Goal: Task Accomplishment & Management: Use online tool/utility

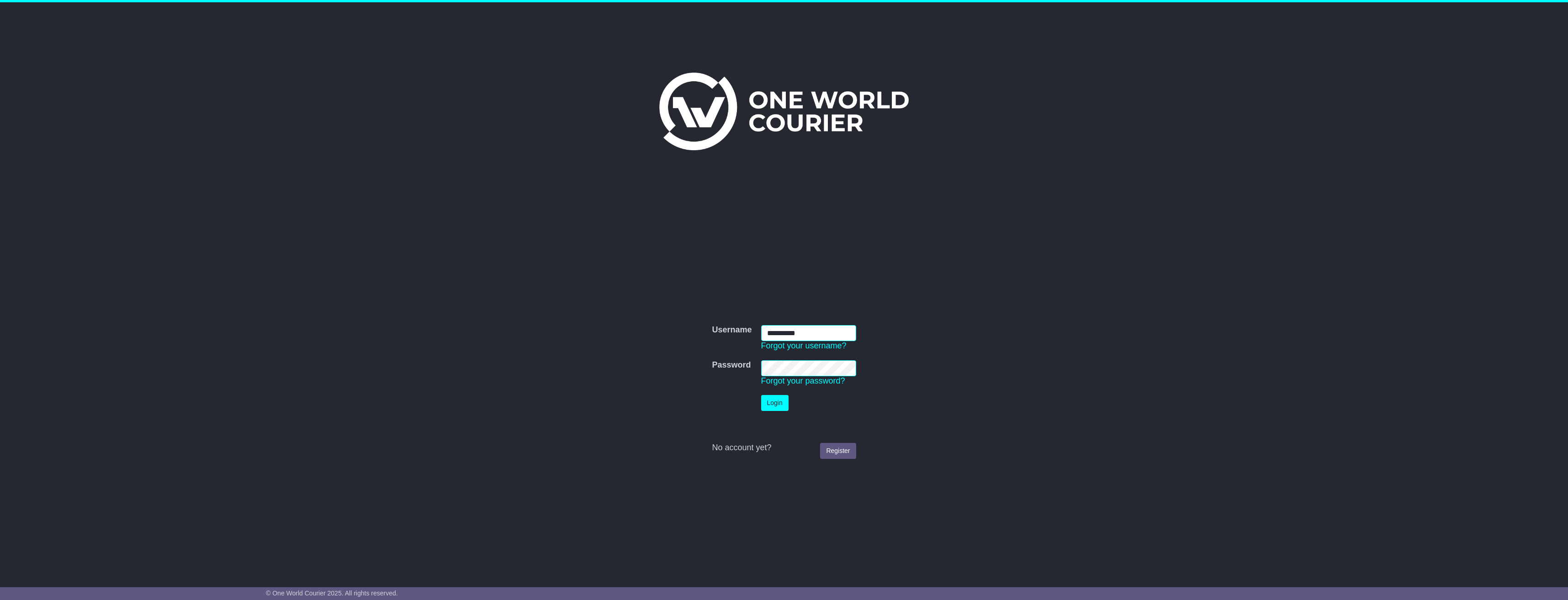
type input "**********"
click at [775, 408] on button "Login" at bounding box center [774, 403] width 27 height 16
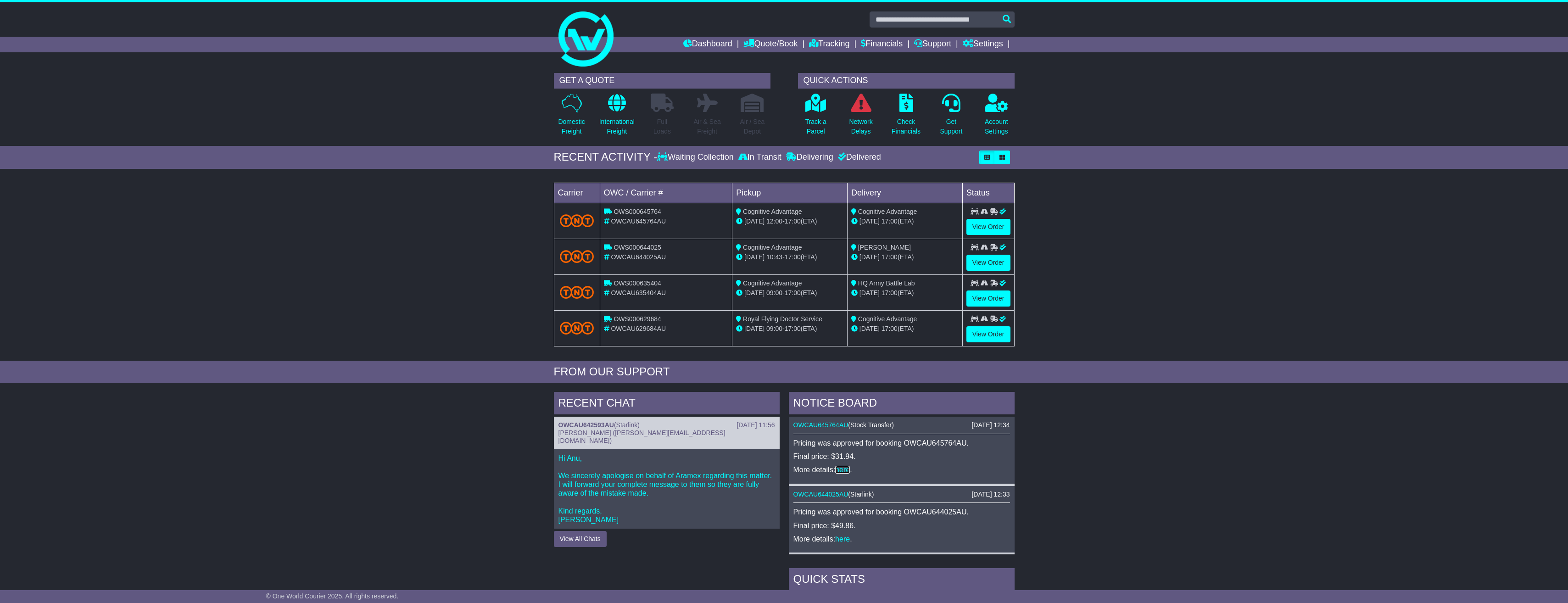
click at [845, 470] on link "here" at bounding box center [842, 470] width 15 height 8
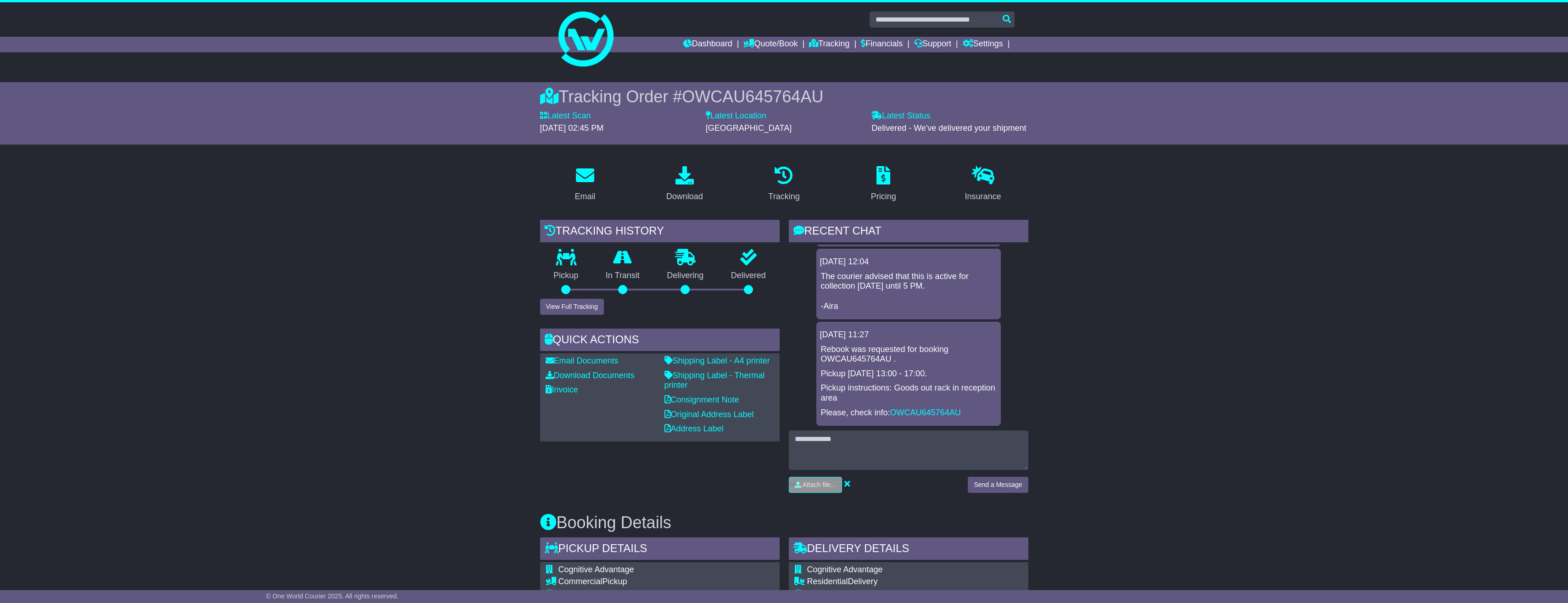
scroll to position [34, 0]
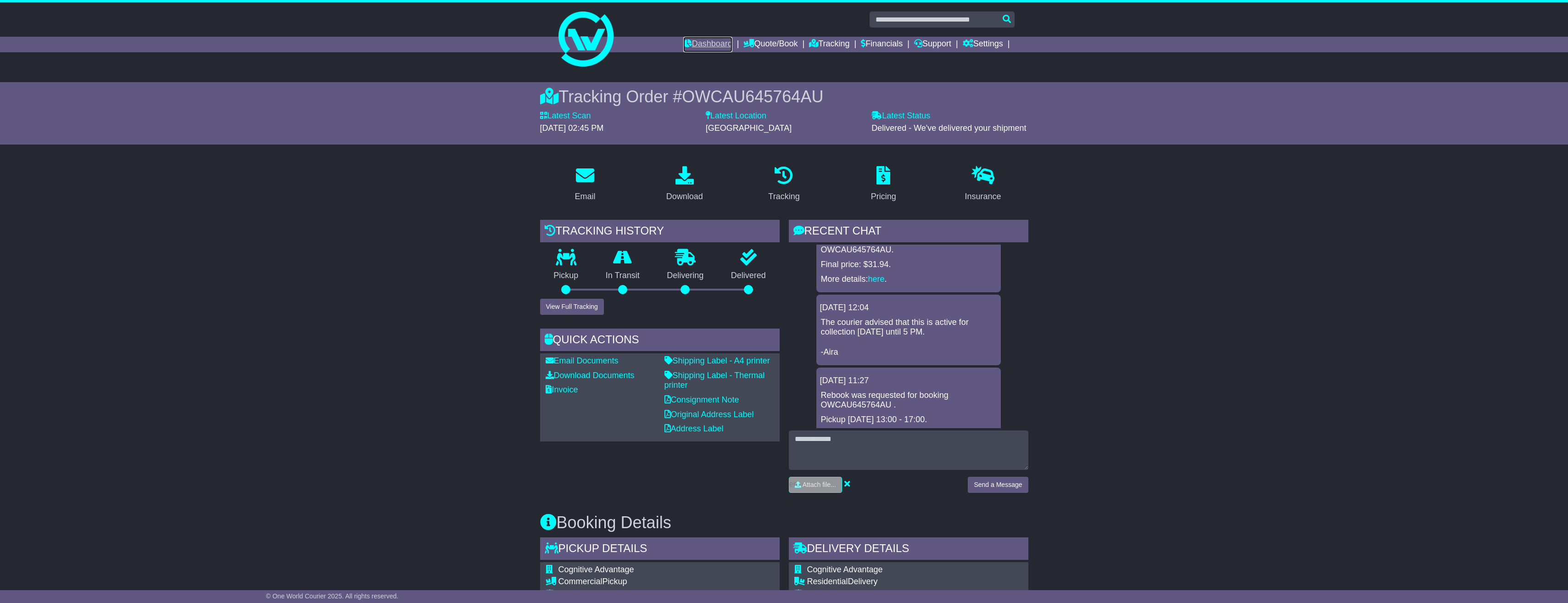
click at [712, 46] on link "Dashboard" at bounding box center [708, 45] width 49 height 16
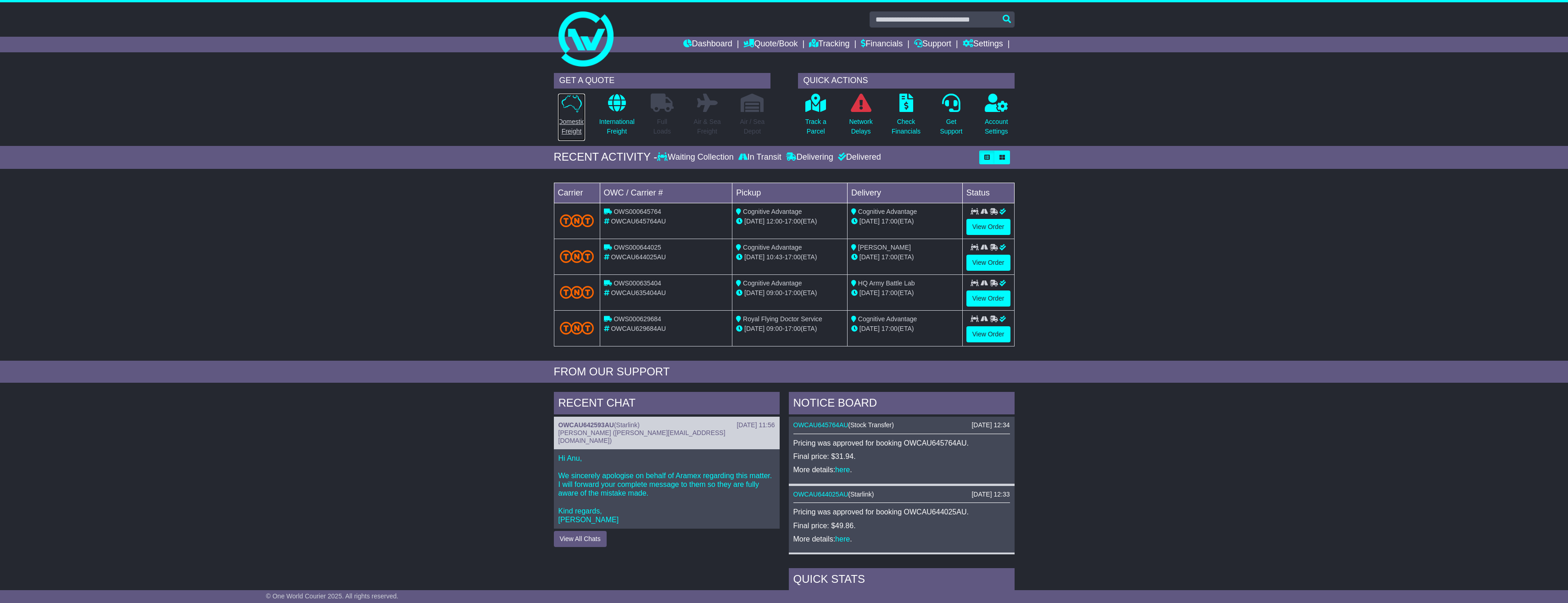
click at [575, 104] on icon at bounding box center [572, 103] width 20 height 19
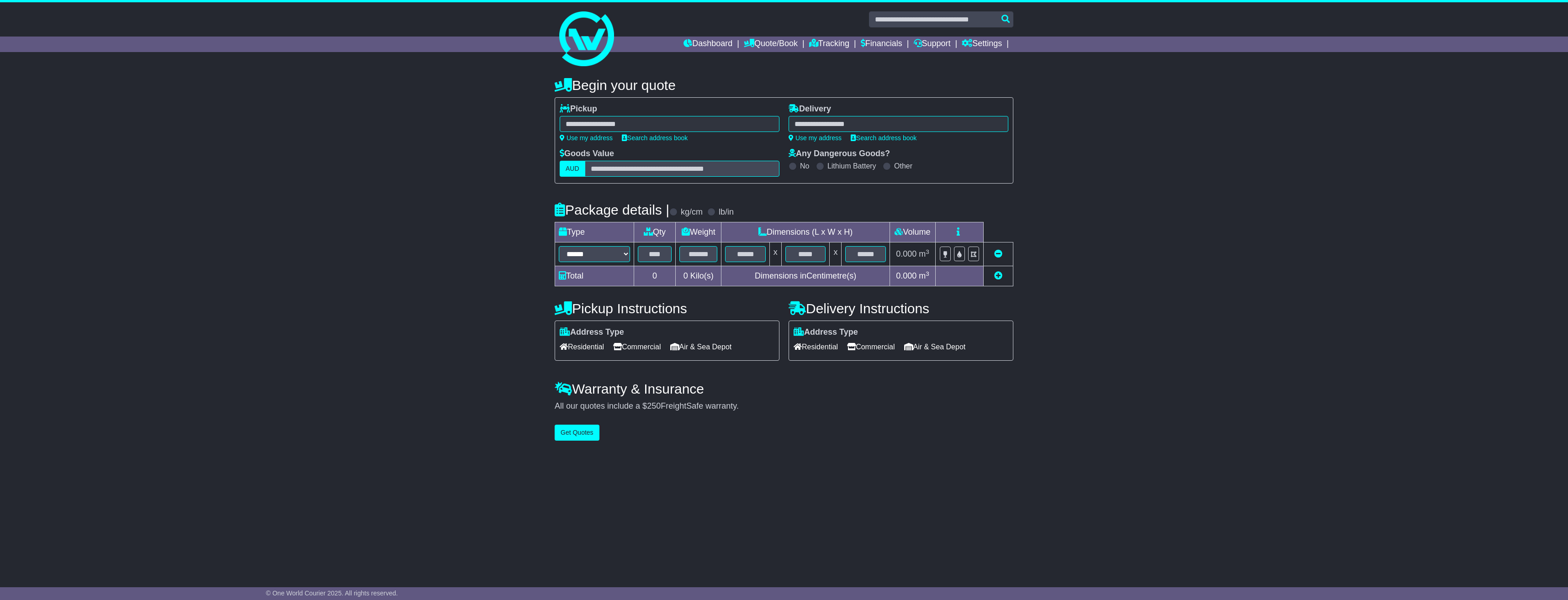
click at [654, 124] on div at bounding box center [669, 124] width 220 height 16
click at [654, 138] on link "Search address book" at bounding box center [655, 138] width 66 height 7
